Goal: Task Accomplishment & Management: Manage account settings

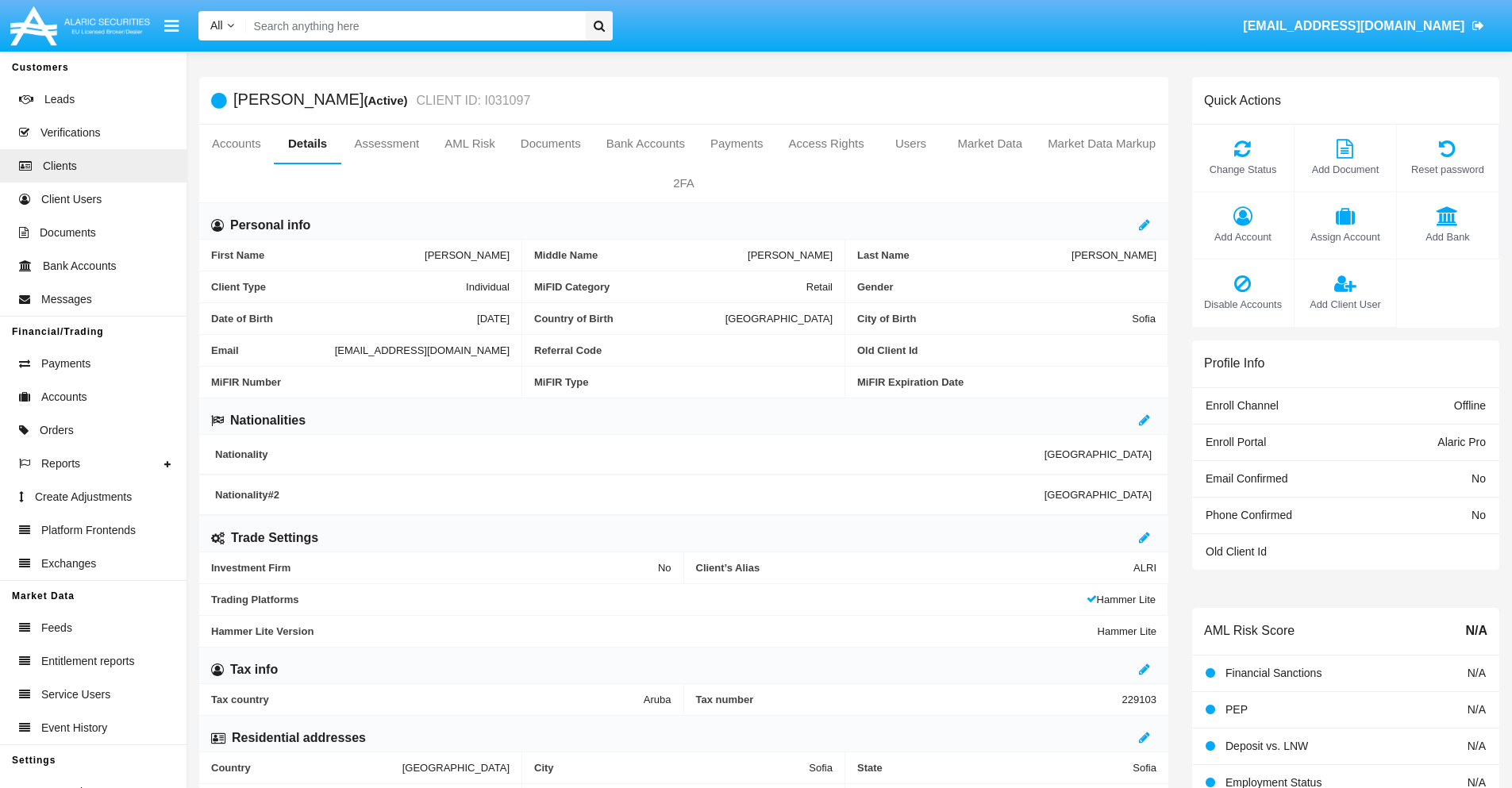
click at [990, 143] on link "Market Data" at bounding box center [990, 143] width 91 height 38
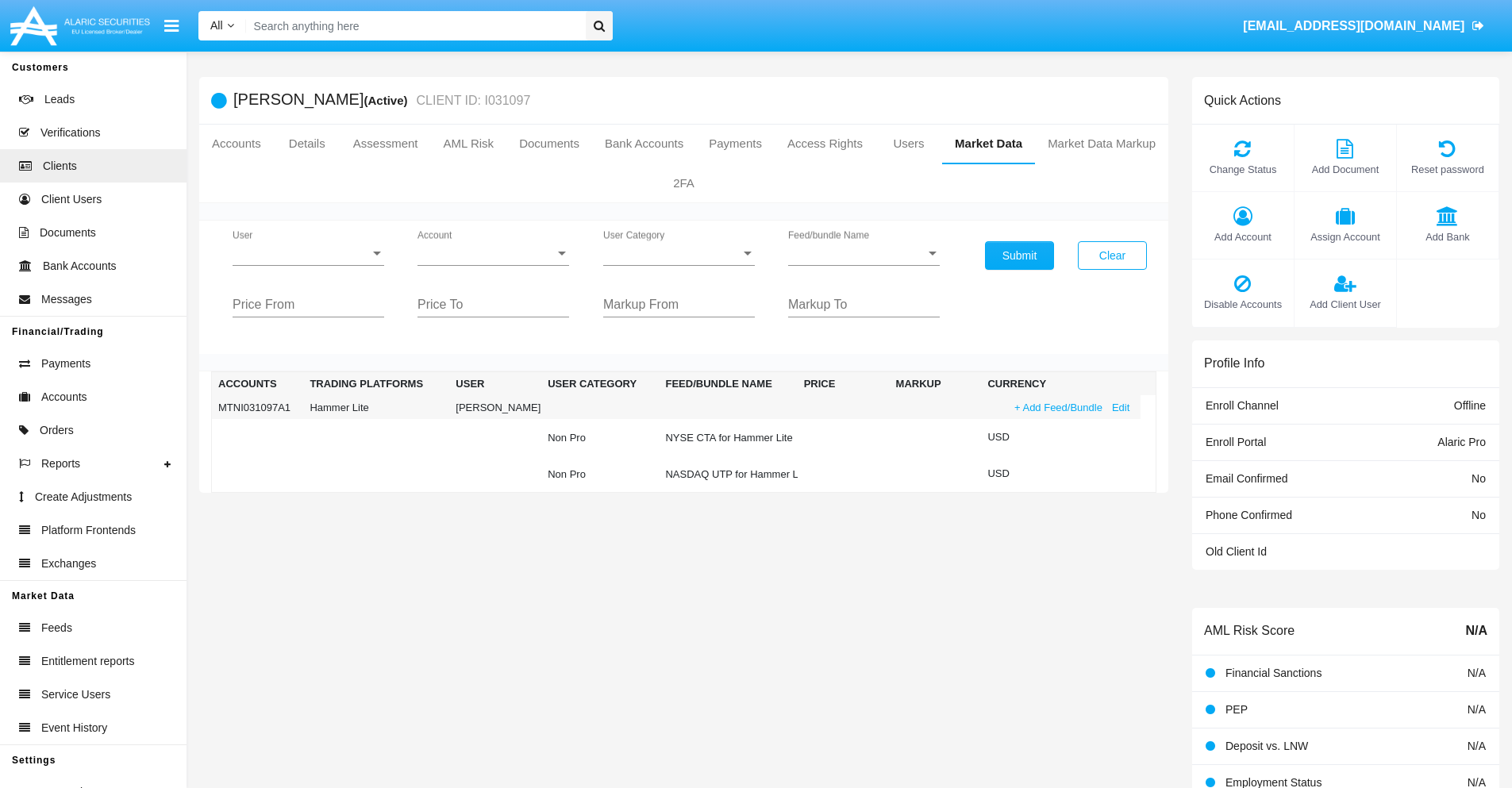
click at [1057, 407] on link "+ Add Feed/Bundle" at bounding box center [1058, 408] width 98 height 16
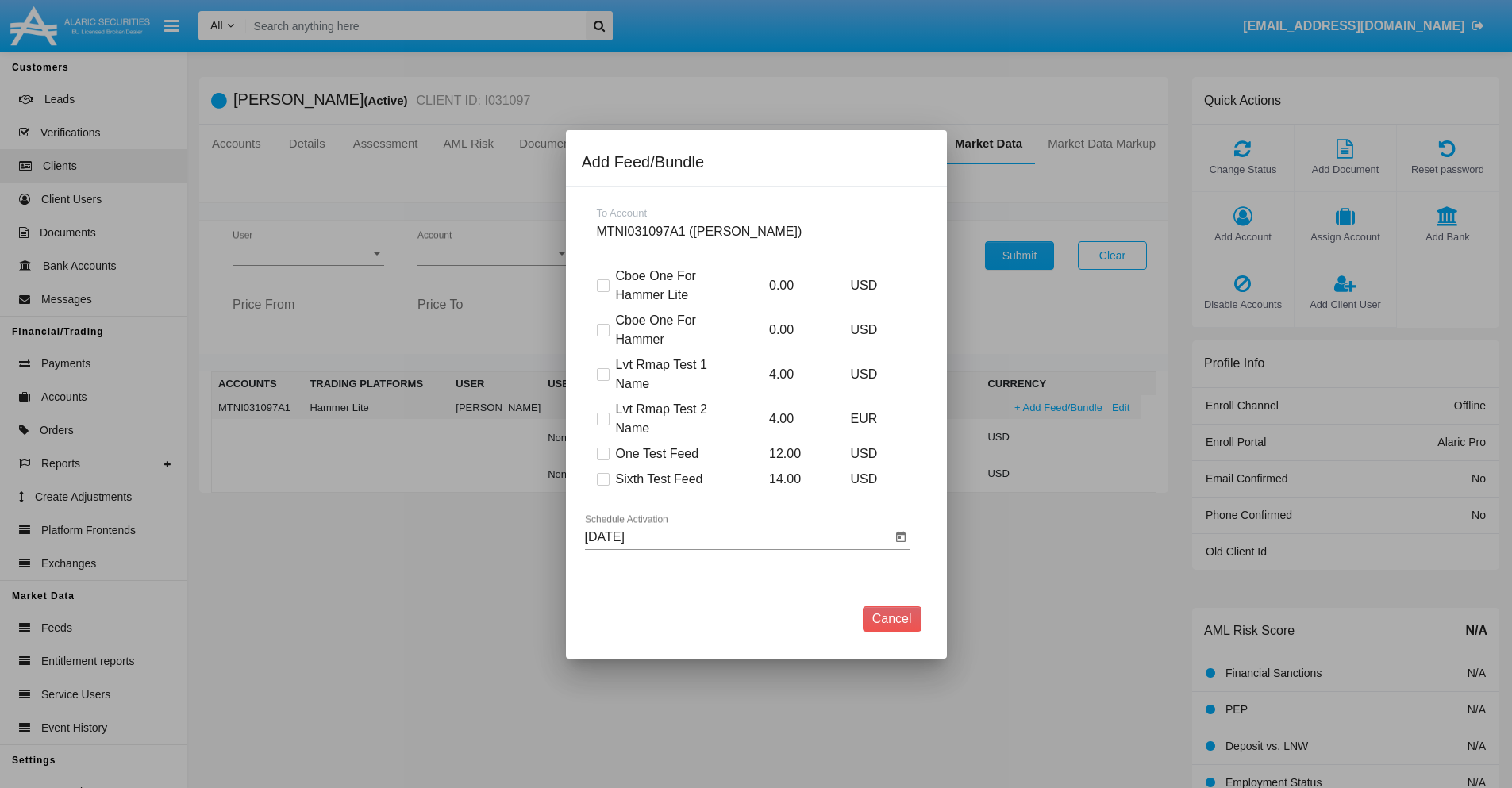
click at [602, 478] on span at bounding box center [603, 478] width 12 height 12
click at [602, 486] on input "Sixth Test Feed" at bounding box center [602, 486] width 1 height 1
checkbox input "true"
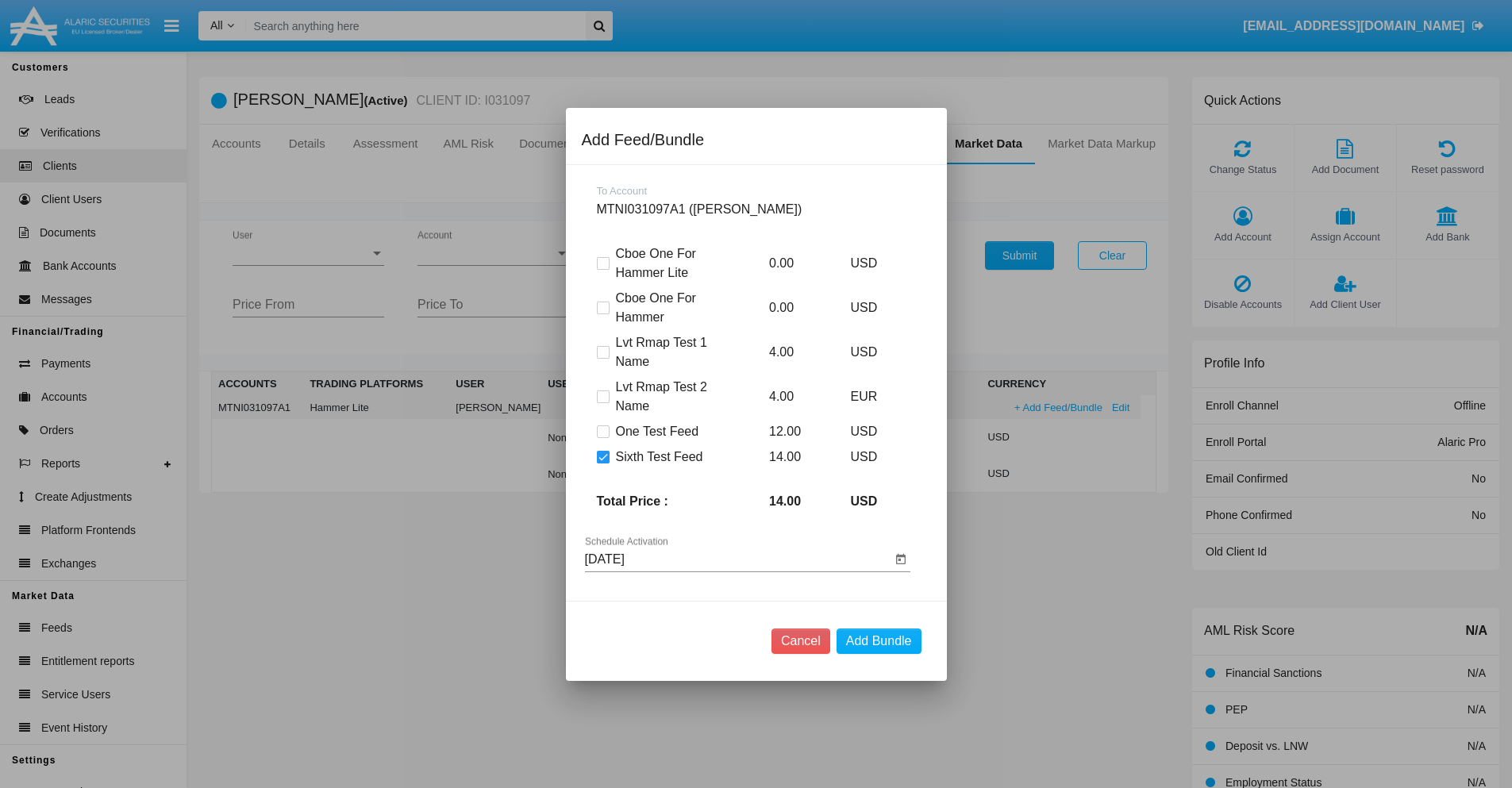
click at [737, 558] on input "09/10/25" at bounding box center [738, 559] width 306 height 14
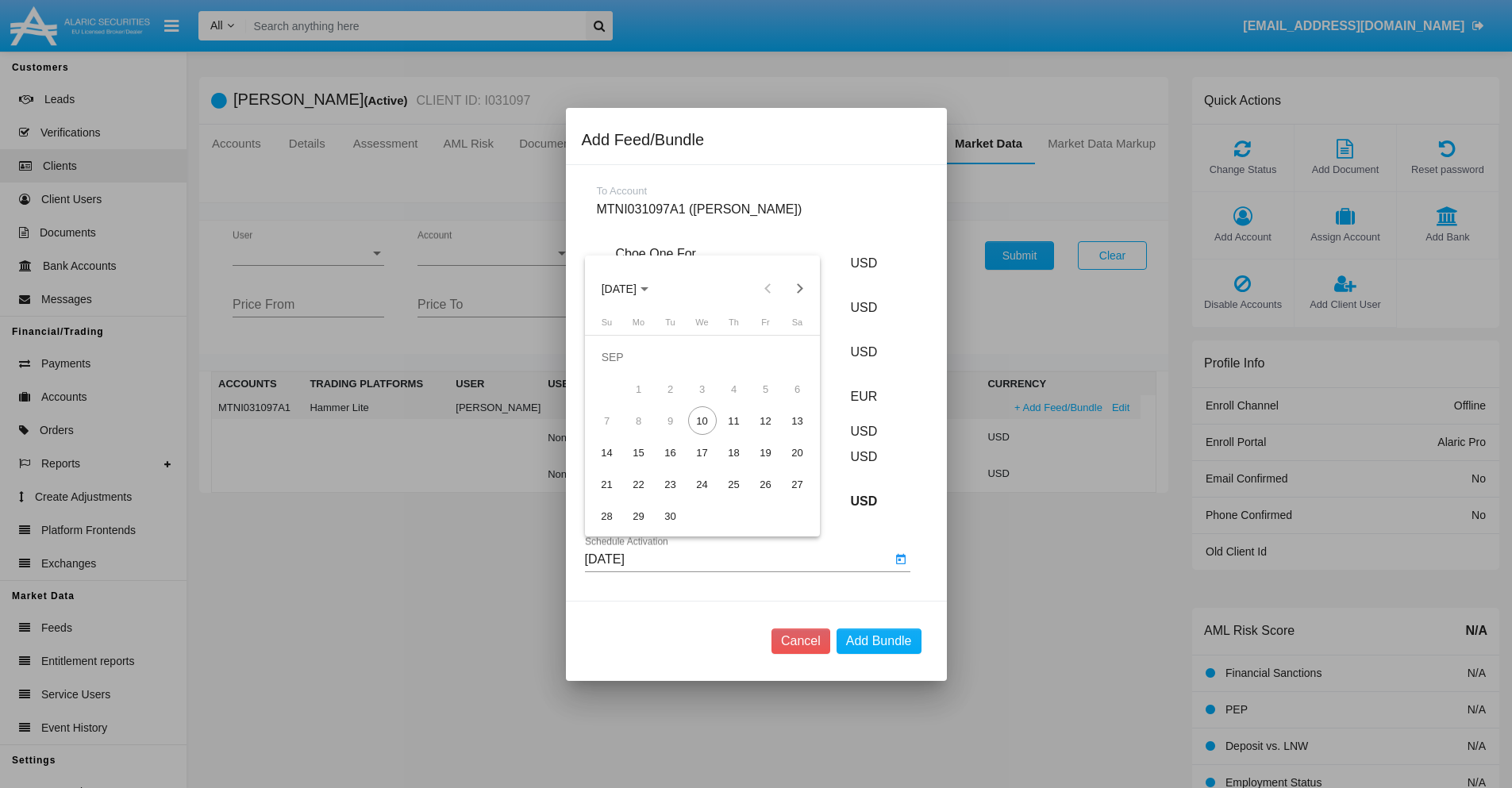
click at [632, 288] on span "SEP 2025" at bounding box center [619, 288] width 35 height 12
click at [785, 432] on div "2027" at bounding box center [785, 433] width 50 height 29
click at [730, 432] on div "NOV" at bounding box center [730, 433] width 50 height 29
click at [765, 421] on div "12" at bounding box center [766, 420] width 29 height 29
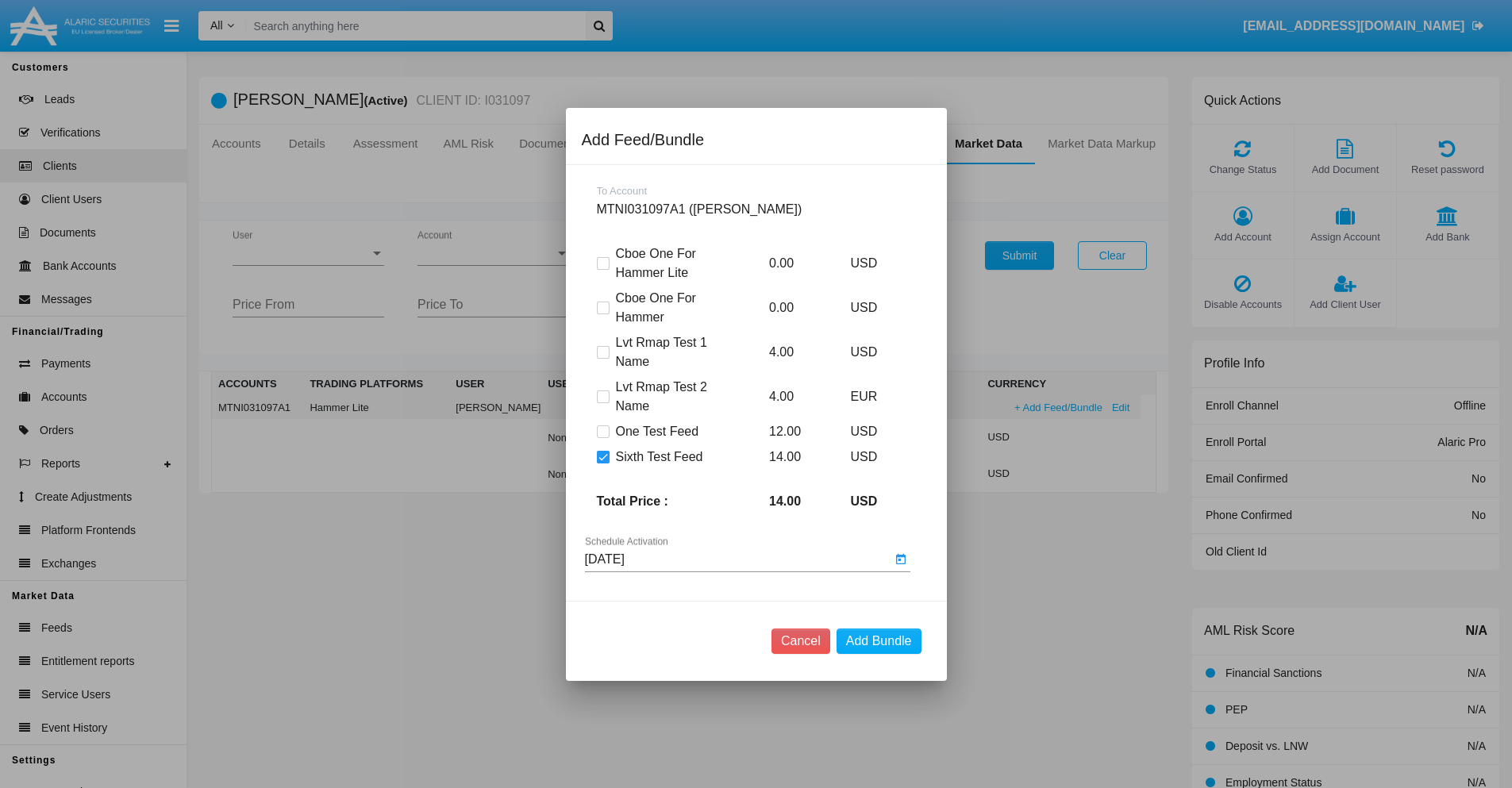
type input "11/12/27"
click at [879, 641] on button "Add Bundle" at bounding box center [879, 641] width 85 height 26
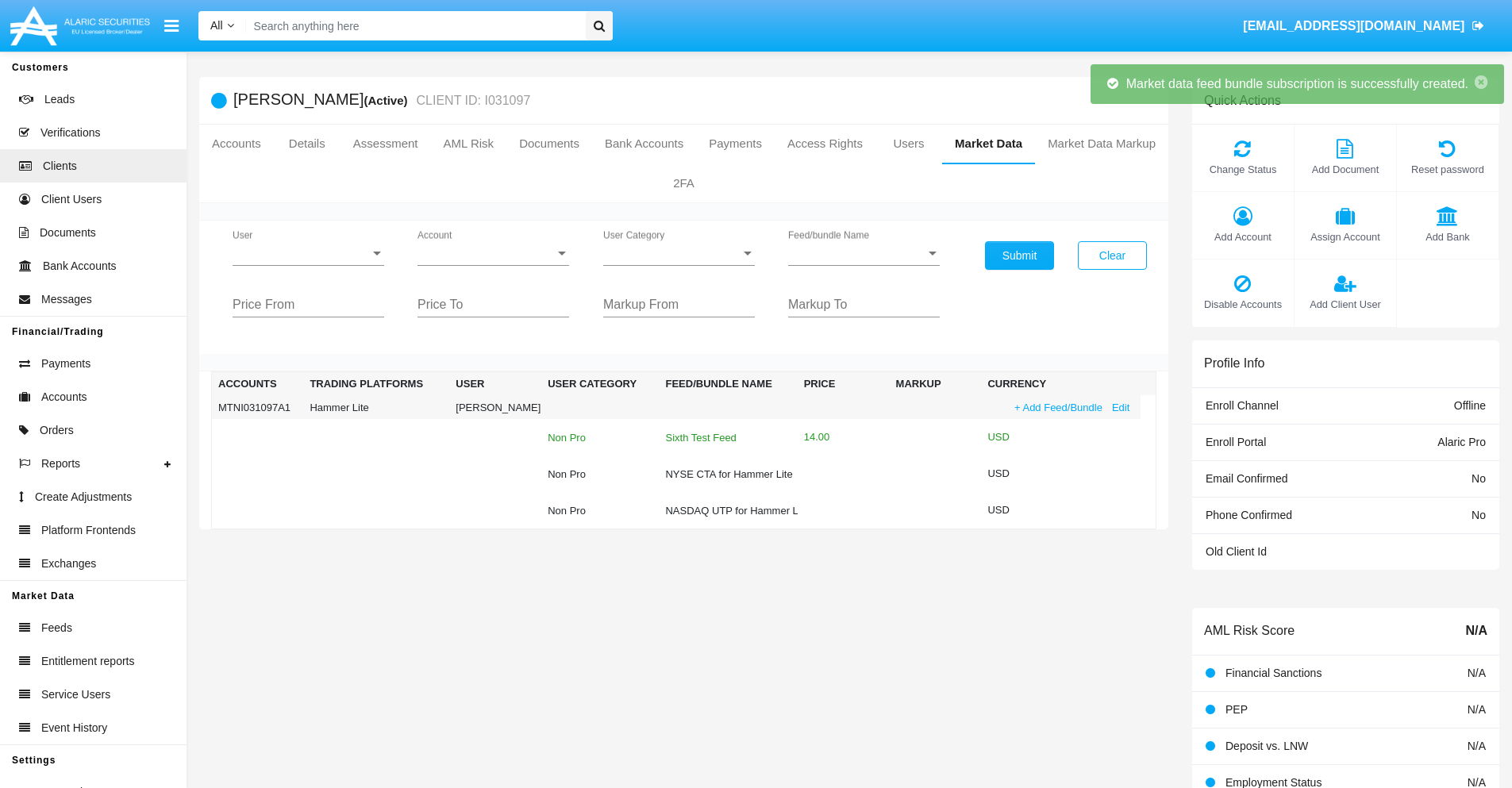
click at [726, 437] on div "Sixth Test Feed" at bounding box center [728, 437] width 125 height 11
